Goal: Navigation & Orientation: Understand site structure

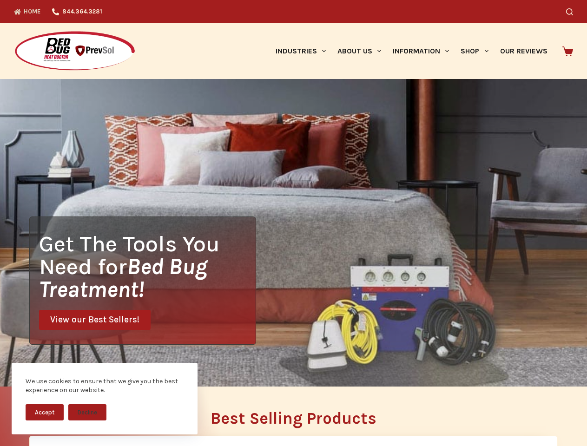
click at [293, 223] on div "Get The Tools You Need for Bed Bug Treatment! View our Best Sellers!" at bounding box center [293, 233] width 587 height 308
click at [45, 412] on button "Accept" at bounding box center [45, 413] width 38 height 16
click at [87, 412] on button "Decline" at bounding box center [87, 413] width 38 height 16
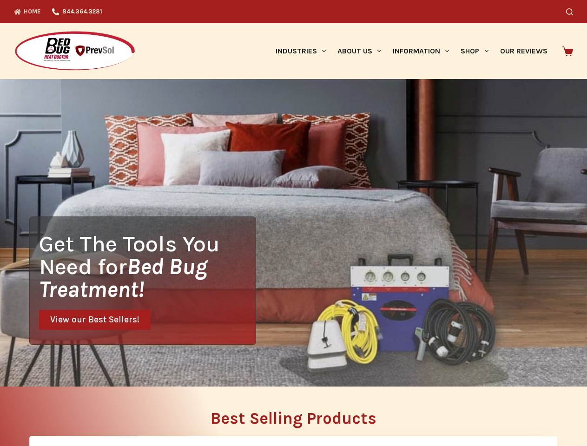
click at [573, 12] on icon "Search" at bounding box center [569, 11] width 7 height 7
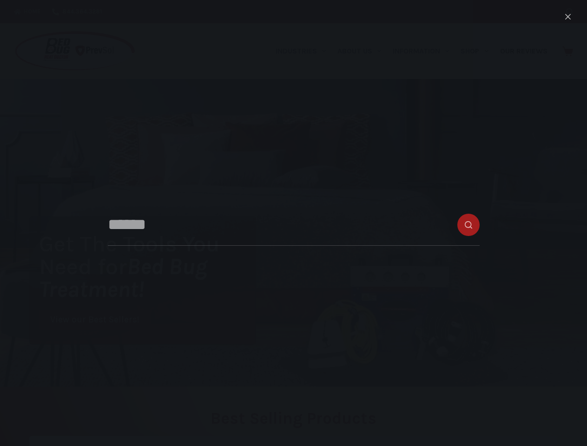
click at [304, 51] on link "Industries" at bounding box center [301, 51] width 62 height 56
click at [363, 51] on link "About Us" at bounding box center [359, 51] width 55 height 56
click at [425, 51] on link "Information" at bounding box center [421, 51] width 68 height 56
click at [479, 51] on link "Shop" at bounding box center [474, 51] width 39 height 56
